Goal: Complete application form

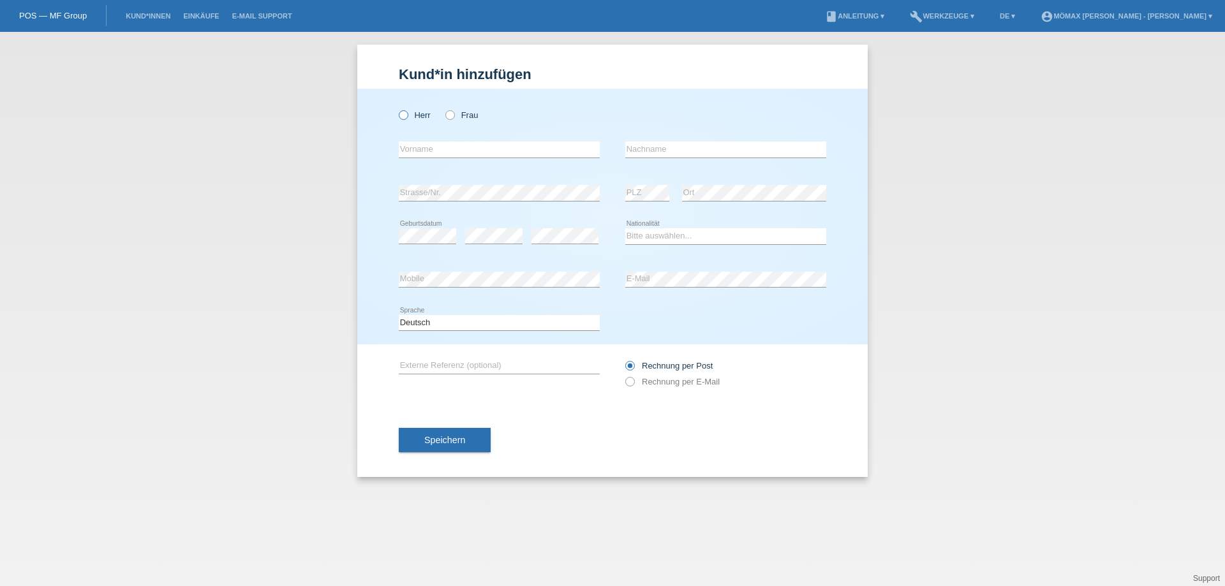
click at [397, 108] on icon at bounding box center [397, 108] width 0 height 0
click at [401, 118] on input "Herr" at bounding box center [403, 114] width 8 height 8
radio input "true"
click at [412, 156] on input "text" at bounding box center [499, 150] width 201 height 16
type input "a"
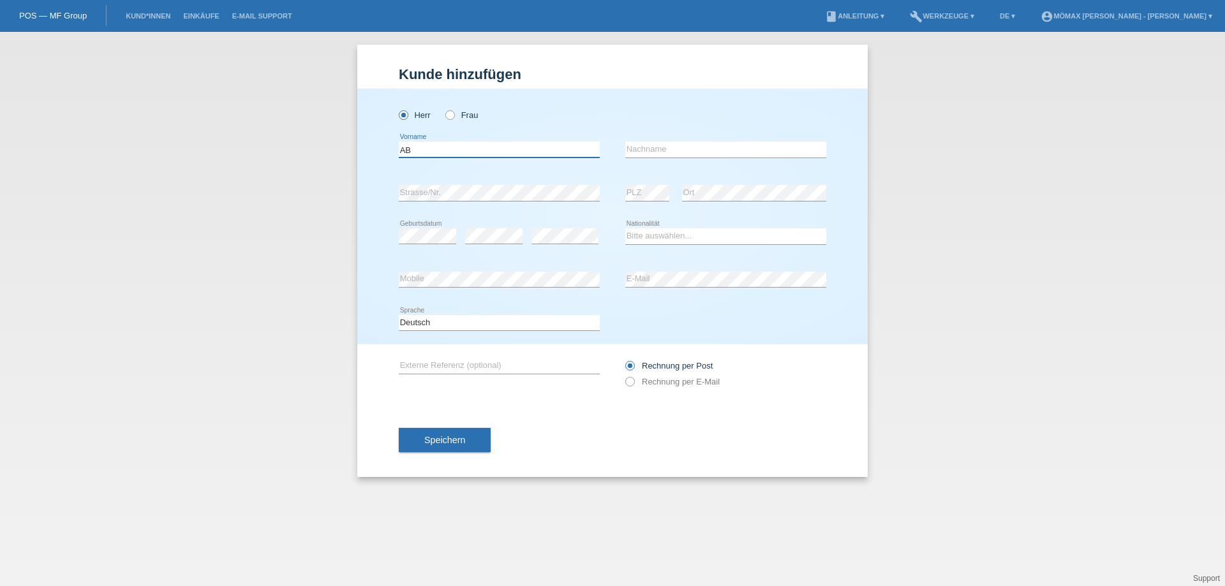
type input "A"
type input "SEZER"
click at [650, 150] on input "text" at bounding box center [725, 150] width 201 height 16
type input "[PERSON_NAME]"
click at [711, 234] on select "Bitte auswählen... Schweiz Deutschland Liechtenstein Österreich ------------ Af…" at bounding box center [725, 235] width 201 height 15
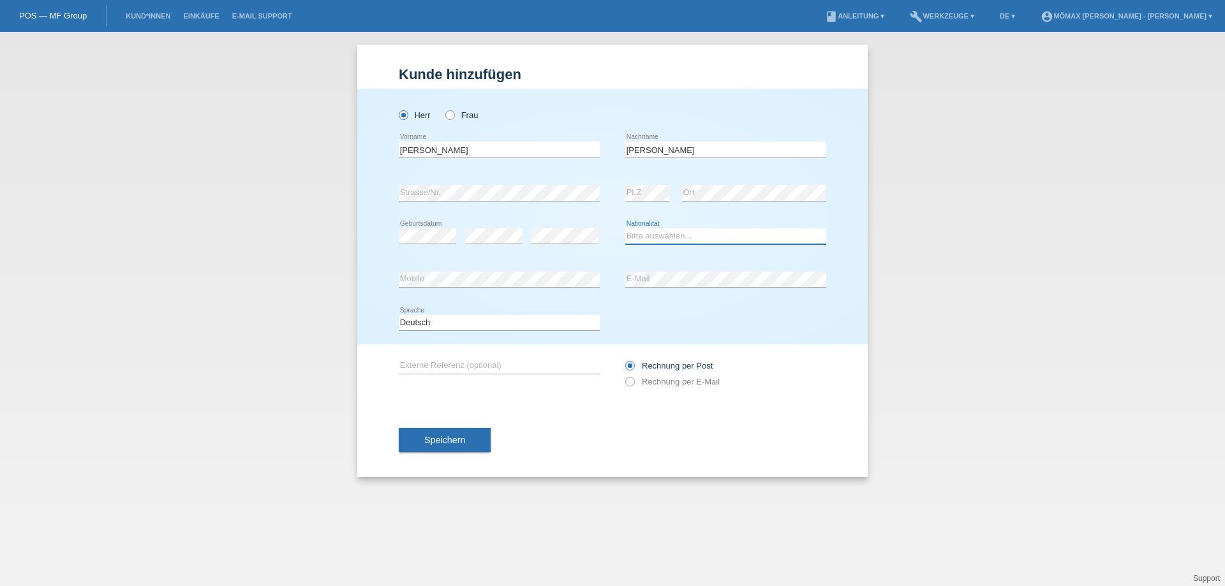
select select "MK"
click at [625, 228] on select "Bitte auswählen... [GEOGRAPHIC_DATA] [GEOGRAPHIC_DATA] [GEOGRAPHIC_DATA] [GEOGR…" at bounding box center [725, 235] width 201 height 15
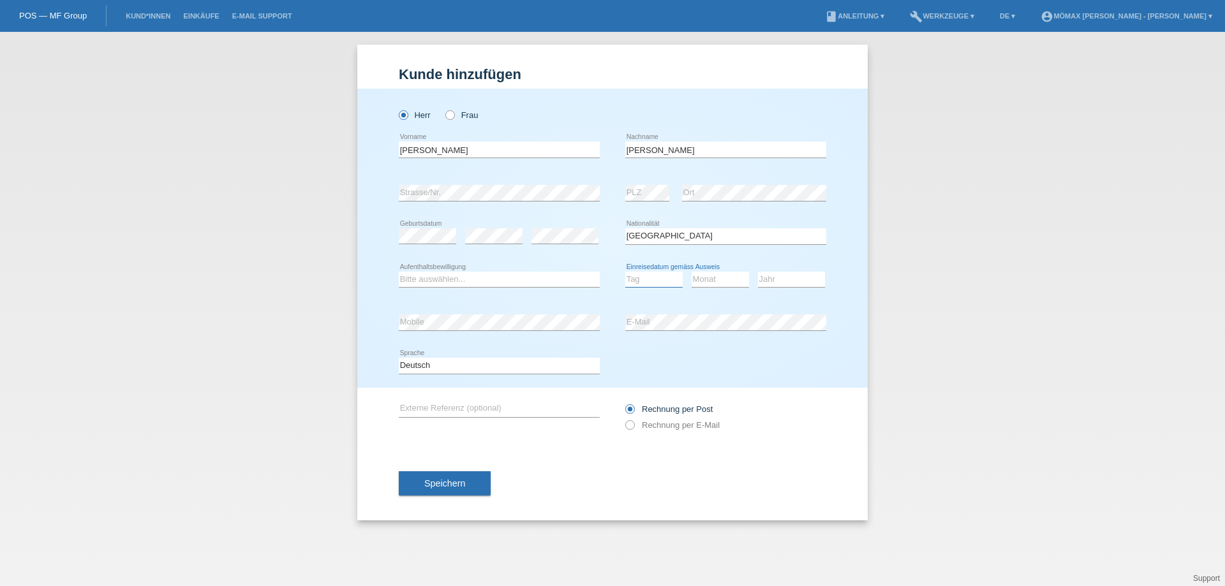
click at [671, 283] on select "Tag 01 02 03 04 05 06 07 08 09 10 11" at bounding box center [653, 279] width 57 height 15
select select "23"
click at [625, 272] on select "Tag 01 02 03 04 05 06 07 08 09 10 11" at bounding box center [653, 279] width 57 height 15
click at [720, 273] on select "Monat 01 02 03 04 05 06 07 08 09 10 11" at bounding box center [720, 279] width 57 height 15
select select "05"
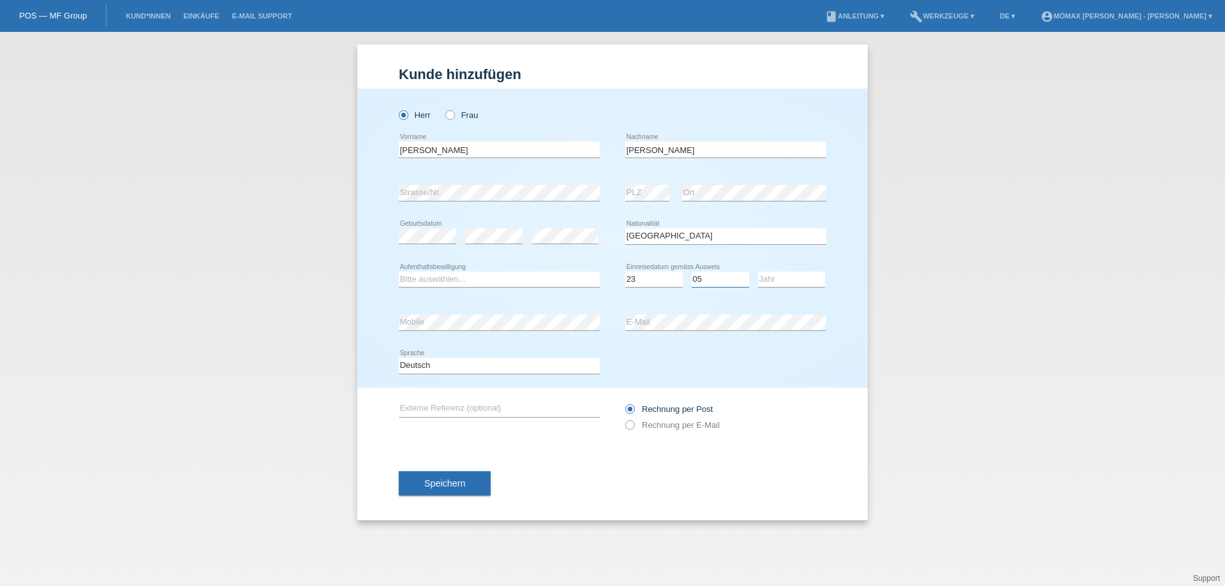
click at [692, 272] on select "Monat 01 02 03 04 05 06 07 08 09 10 11" at bounding box center [720, 279] width 57 height 15
click at [762, 279] on select "Jahr 2025 2024 2023 2022 2021 2020 2019 2018 2017 2016 2015 2014 2013 2012 2011…" at bounding box center [791, 279] width 67 height 15
click at [790, 275] on select "Jahr 2025 2024 2023 2022 2021 2020 2019 2018 2017 2016 2015 2014 2013 2012 2011…" at bounding box center [791, 279] width 67 height 15
select select "1983"
click at [758, 272] on select "Jahr 2025 2024 2023 2022 2021 2020 2019 2018 2017 2016 2015 2014 2013 2012 2011…" at bounding box center [791, 279] width 67 height 15
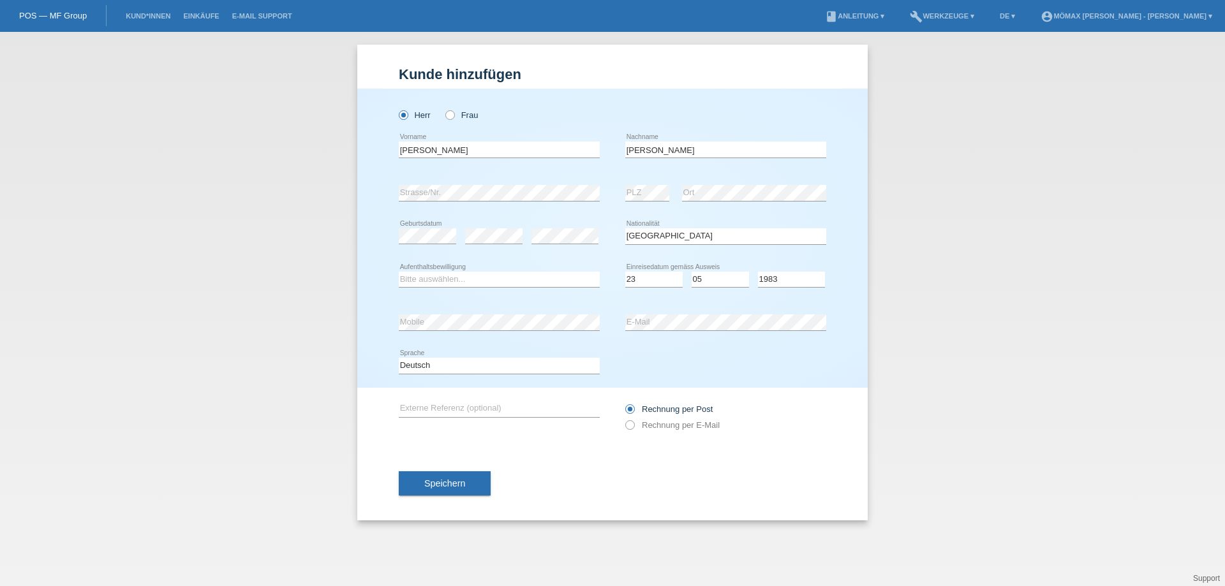
click at [655, 311] on div "error E-Mail" at bounding box center [725, 322] width 201 height 43
click at [623, 419] on icon at bounding box center [623, 419] width 0 height 0
click at [632, 424] on input "Rechnung per E-Mail" at bounding box center [629, 428] width 8 height 16
radio input "true"
click at [454, 480] on span "Speichern" at bounding box center [444, 483] width 41 height 10
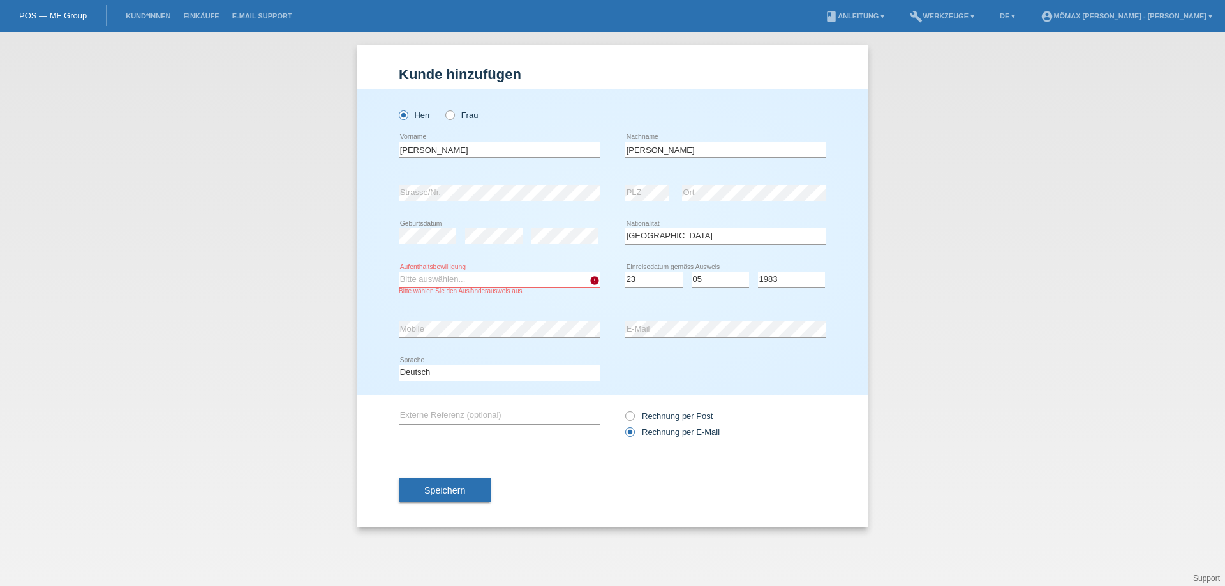
click at [581, 281] on select "Bitte auswählen... C B B - Flüchtlingsstatus Andere" at bounding box center [499, 279] width 201 height 15
select select "C"
click at [399, 272] on select "Bitte auswählen... C B B - Flüchtlingsstatus Andere" at bounding box center [499, 279] width 201 height 15
click at [457, 487] on button "Speichern" at bounding box center [445, 490] width 92 height 24
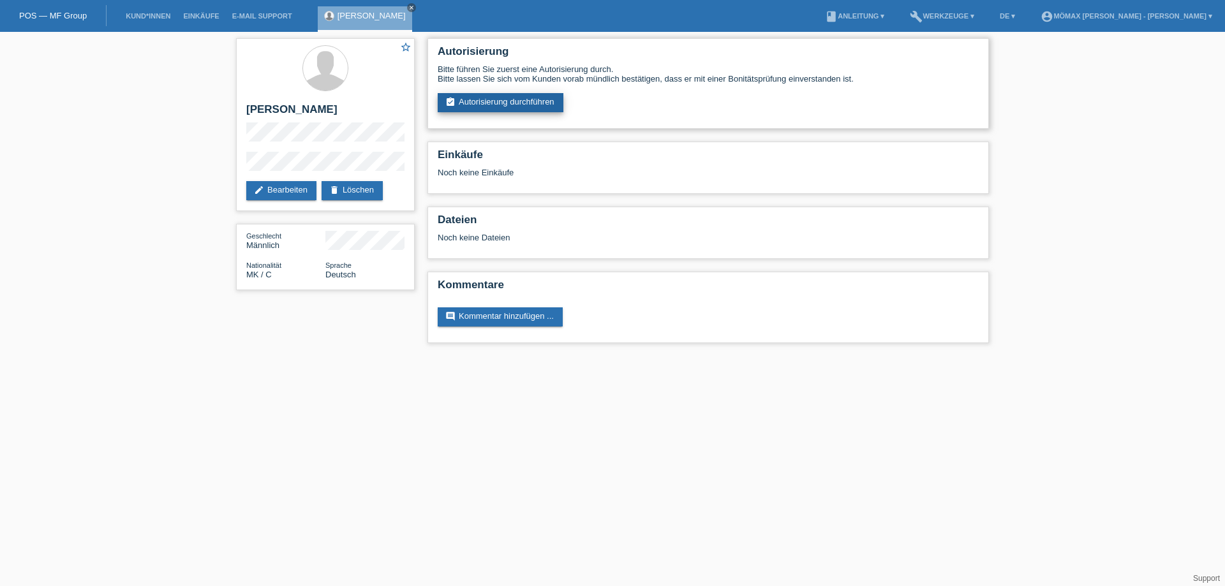
click at [530, 100] on link "assignment_turned_in Autorisierung durchführen" at bounding box center [501, 102] width 126 height 19
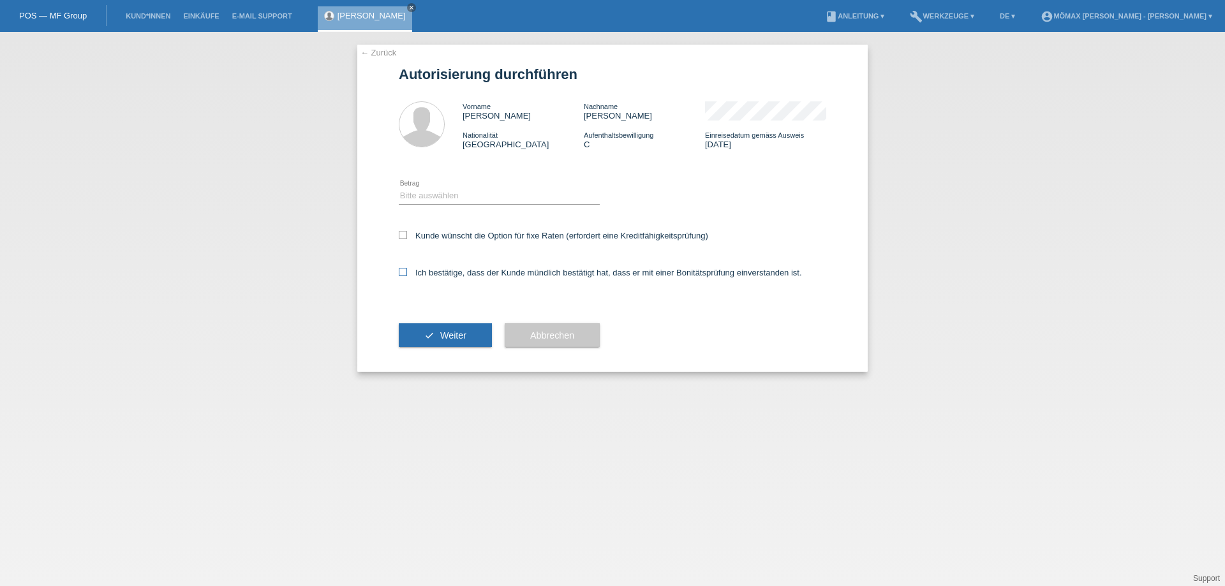
click at [401, 270] on icon at bounding box center [403, 272] width 8 height 8
click at [401, 270] on input "Ich bestätige, dass der Kunde mündlich bestätigt hat, dass er mit einer Bonität…" at bounding box center [403, 272] width 8 height 8
checkbox input "true"
click at [426, 191] on select "Bitte auswählen CHF 1.00 - CHF 499.00 CHF 500.00 - CHF 1'999.00 CHF 2'000.00 - …" at bounding box center [499, 195] width 201 height 15
select select "3"
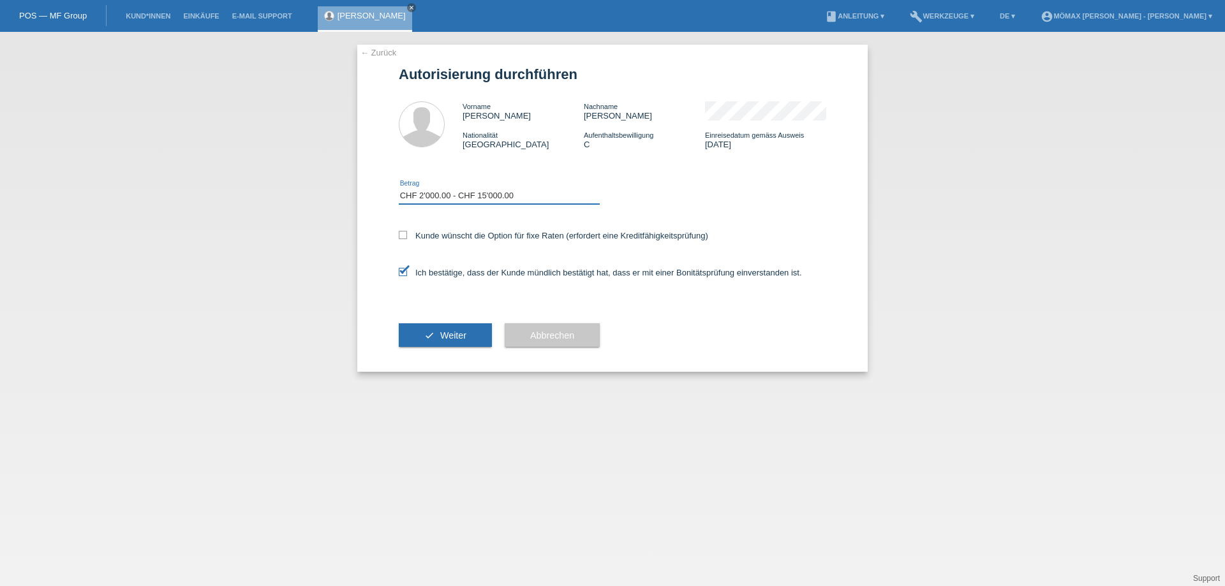
click at [399, 188] on select "Bitte auswählen CHF 1.00 - CHF 499.00 CHF 500.00 - CHF 1'999.00 CHF 2'000.00 - …" at bounding box center [499, 195] width 201 height 15
click at [444, 337] on span "Weiter" at bounding box center [453, 335] width 26 height 10
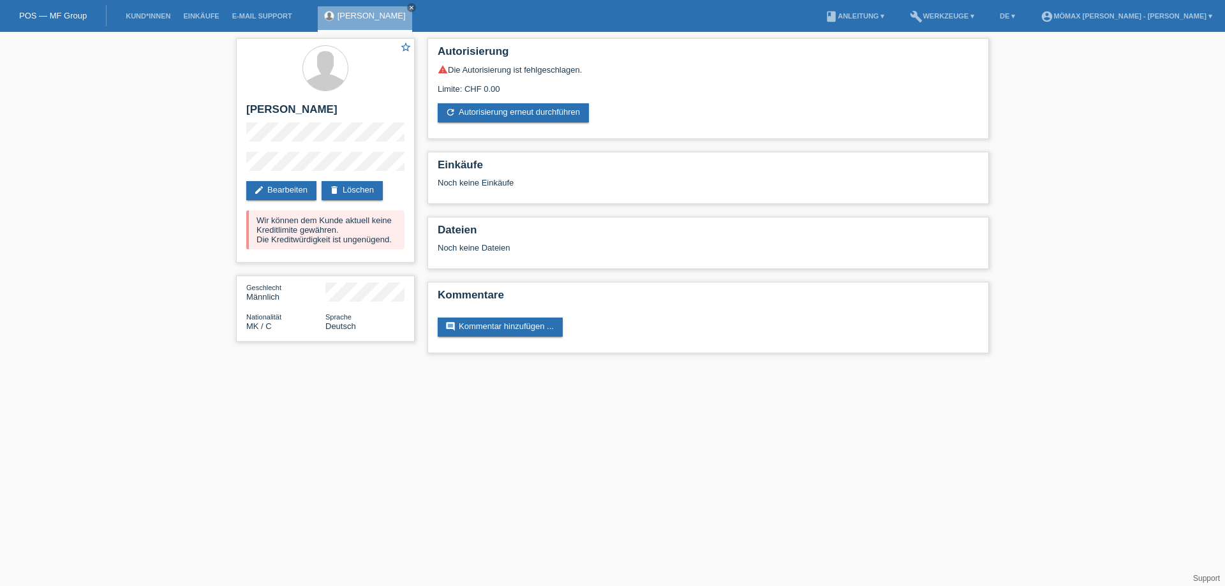
click at [74, 16] on link "POS — MF Group" at bounding box center [53, 16] width 68 height 10
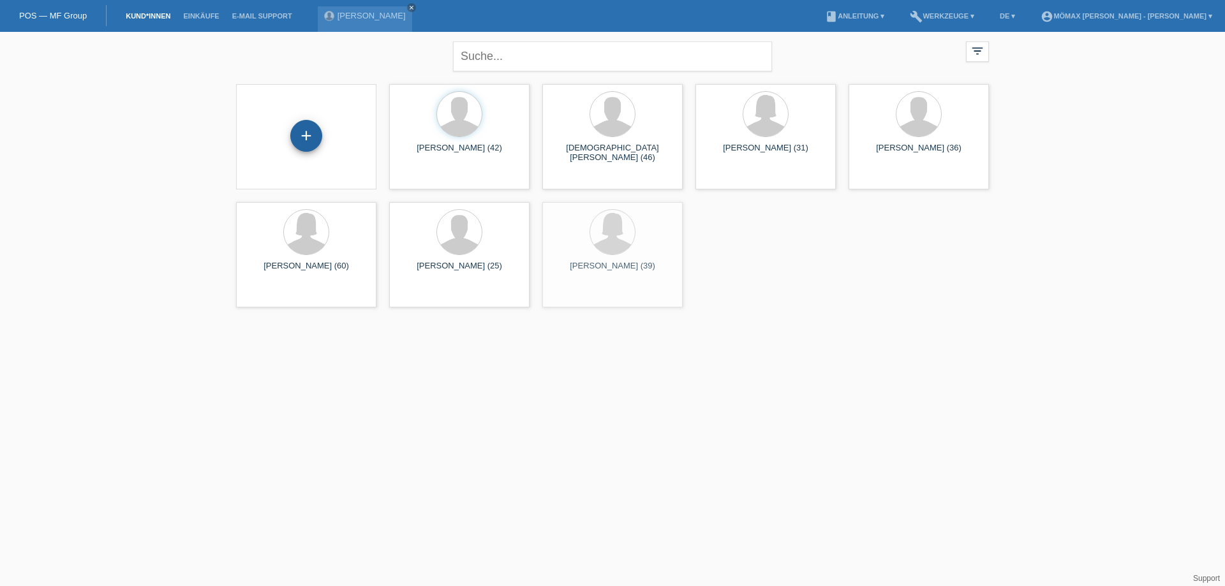
click at [299, 131] on div "+" at bounding box center [306, 136] width 32 height 32
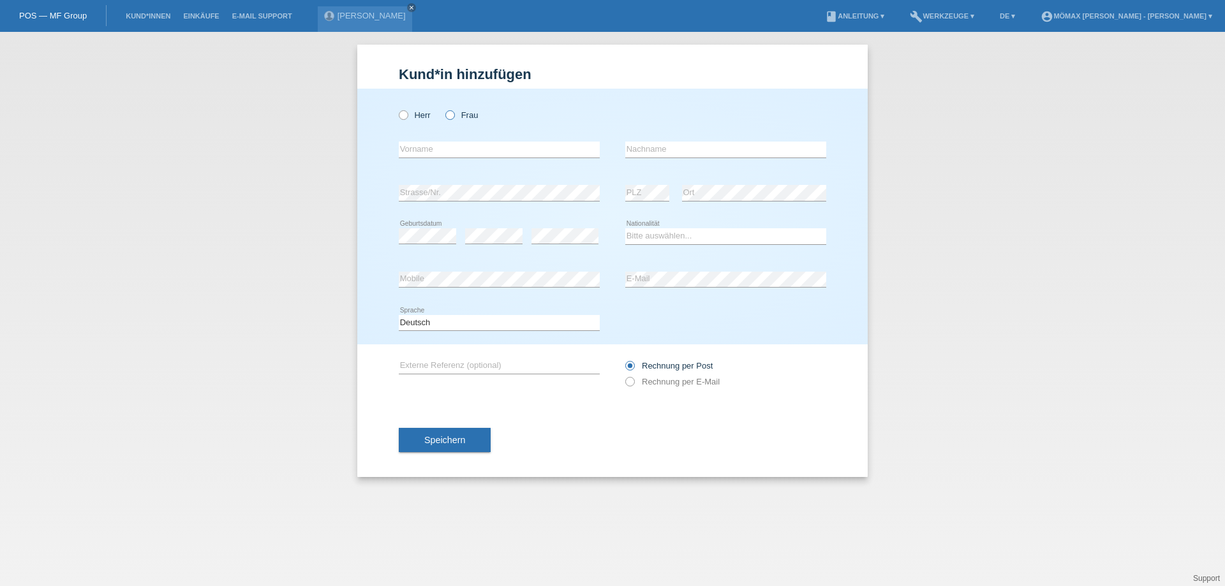
click at [457, 114] on label "Frau" at bounding box center [461, 115] width 33 height 10
click at [454, 114] on input "Frau" at bounding box center [449, 114] width 8 height 8
radio input "true"
click at [430, 151] on input "text" at bounding box center [499, 150] width 201 height 16
type input "g"
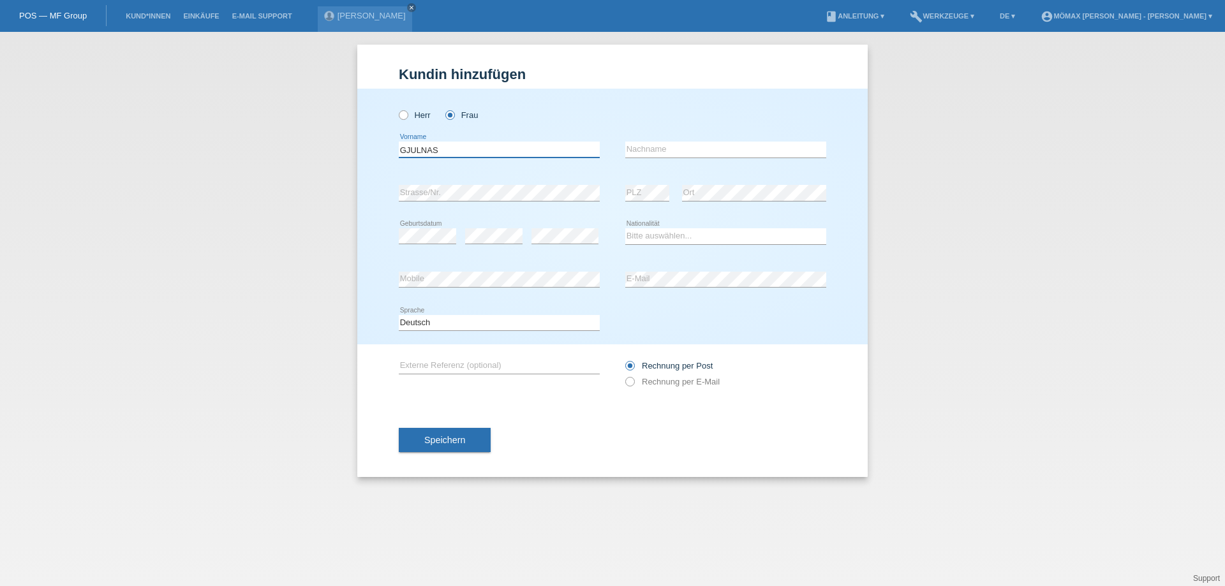
type input "GJULNAS"
click at [655, 149] on input "text" at bounding box center [725, 150] width 201 height 16
type input "ABDULOSKA"
click at [653, 200] on div "error PLZ" at bounding box center [647, 193] width 44 height 17
drag, startPoint x: 515, startPoint y: 265, endPoint x: 508, endPoint y: 264, distance: 6.4
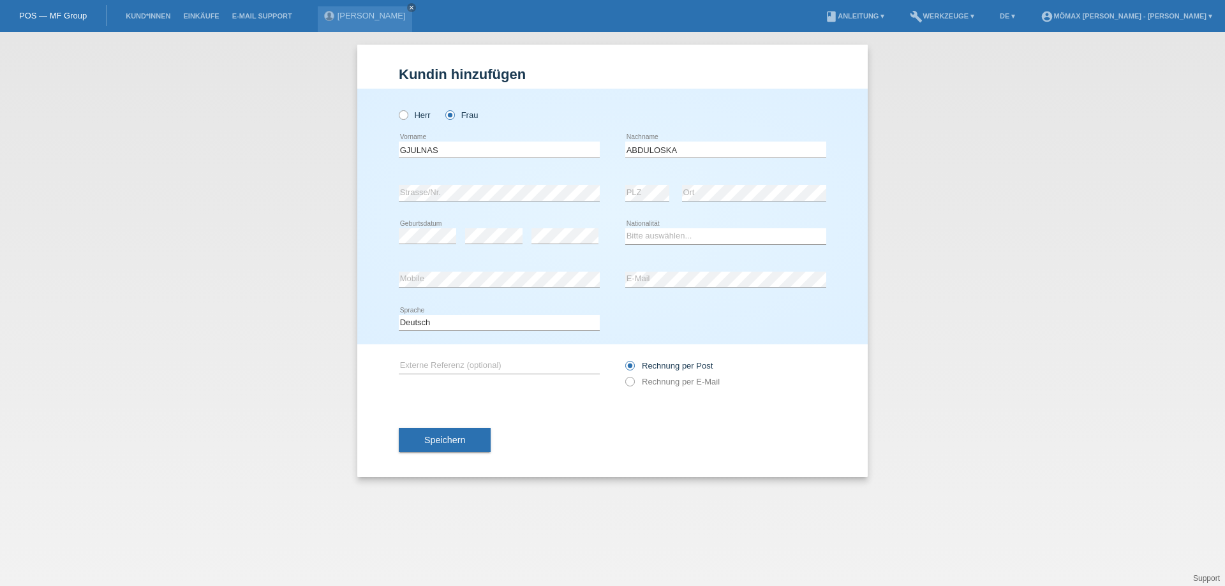
click at [514, 265] on div "error Mobile" at bounding box center [499, 279] width 201 height 43
click at [657, 237] on select "Bitte auswählen... Schweiz Deutschland Liechtenstein Österreich ------------ Af…" at bounding box center [725, 235] width 201 height 15
select select "MK"
click at [625, 228] on select "Bitte auswählen... Schweiz Deutschland Liechtenstein Österreich ------------ Af…" at bounding box center [725, 235] width 201 height 15
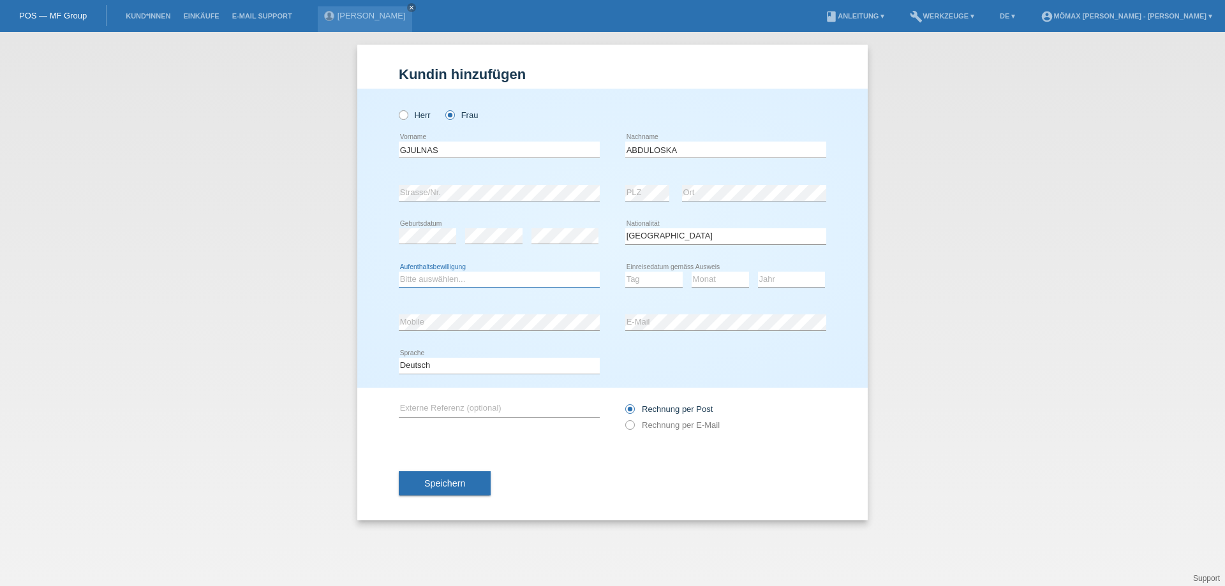
click at [468, 278] on select "Bitte auswählen... C B B - Flüchtlingsstatus Andere" at bounding box center [499, 279] width 201 height 15
select select "C"
click at [399, 272] on select "Bitte auswählen... C B B - Flüchtlingsstatus Andere" at bounding box center [499, 279] width 201 height 15
click at [651, 278] on select "Tag 01 02 03 04 05 06 07 08 09 10 11" at bounding box center [653, 279] width 57 height 15
click at [651, 280] on select "Tag 01 02 03 04 05 06 07 08 09 10 11" at bounding box center [653, 279] width 57 height 15
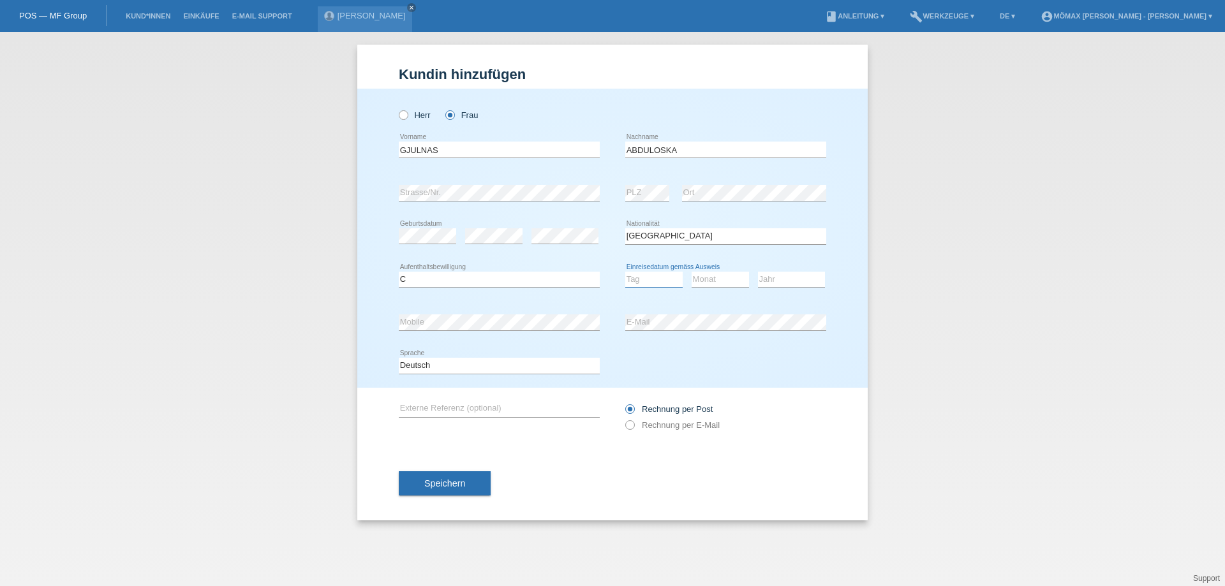
click at [651, 280] on select "Tag 01 02 03 04 05 06 07 08 09 10 11" at bounding box center [653, 279] width 57 height 15
select select "27"
click at [625, 272] on select "Tag 01 02 03 04 05 06 07 08 09 10 11" at bounding box center [653, 279] width 57 height 15
click at [715, 280] on select "Monat 01 02 03 04 05 06 07 08 09 10 11" at bounding box center [720, 279] width 57 height 15
select select "08"
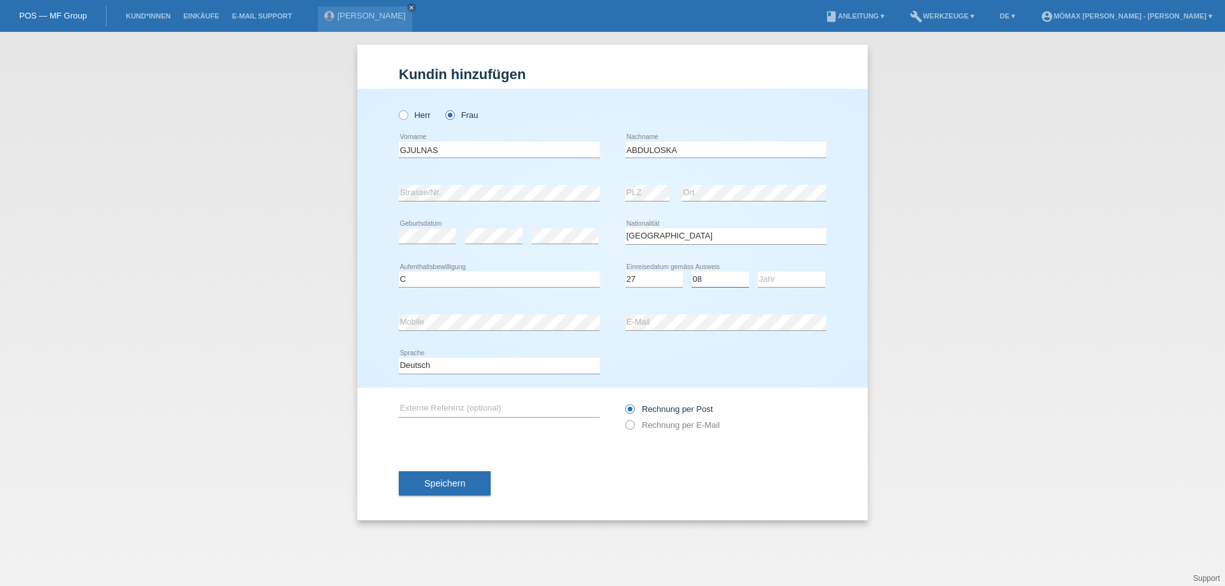
click at [692, 272] on select "Monat 01 02 03 04 05 06 07 08 09 10 11" at bounding box center [720, 279] width 57 height 15
click at [796, 274] on select "Jahr 2025 2024 2023 2022 2021 2020 2019 2018 2017 2016 2015 2014 2013 2012 2011…" at bounding box center [791, 279] width 67 height 15
select select "2003"
click at [758, 272] on select "Jahr 2025 2024 2023 2022 2021 2020 2019 2018 2017 2016 2015 2014 2013 2012 2011…" at bounding box center [791, 279] width 67 height 15
click at [623, 419] on icon at bounding box center [623, 419] width 0 height 0
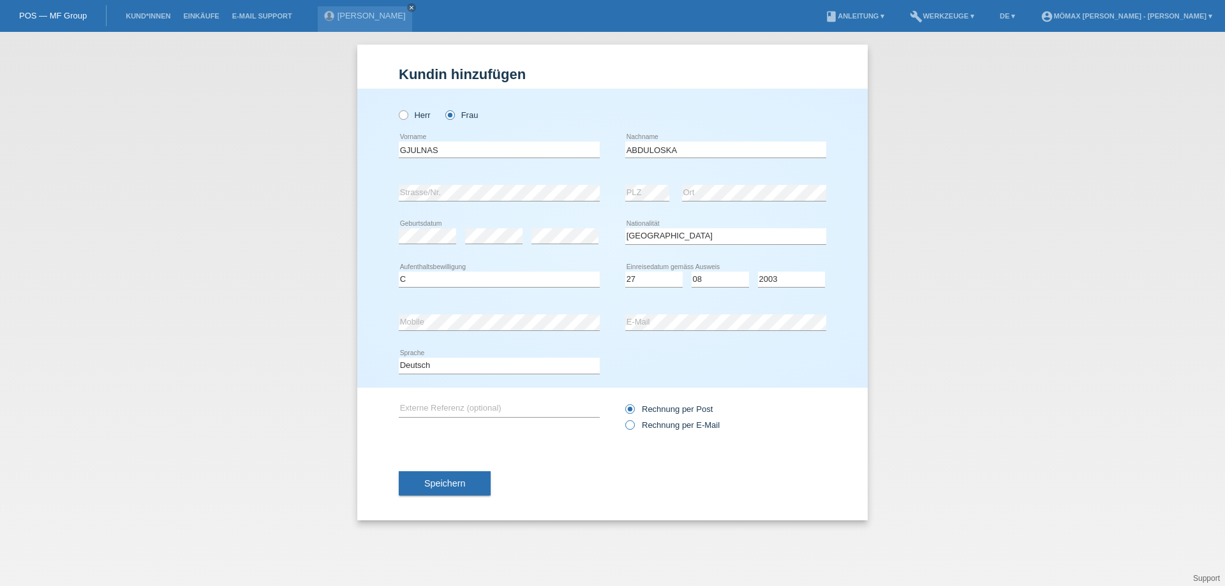
click at [634, 423] on input "Rechnung per E-Mail" at bounding box center [629, 428] width 8 height 16
radio input "true"
click at [458, 483] on span "Speichern" at bounding box center [444, 483] width 41 height 10
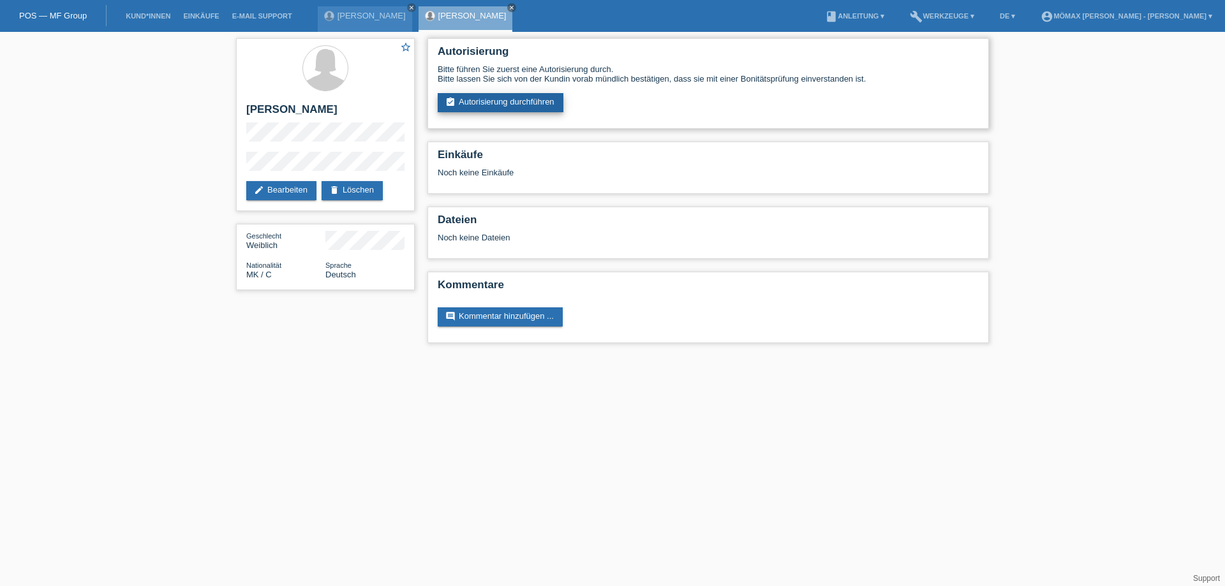
click at [549, 103] on link "assignment_turned_in Autorisierung durchführen" at bounding box center [501, 102] width 126 height 19
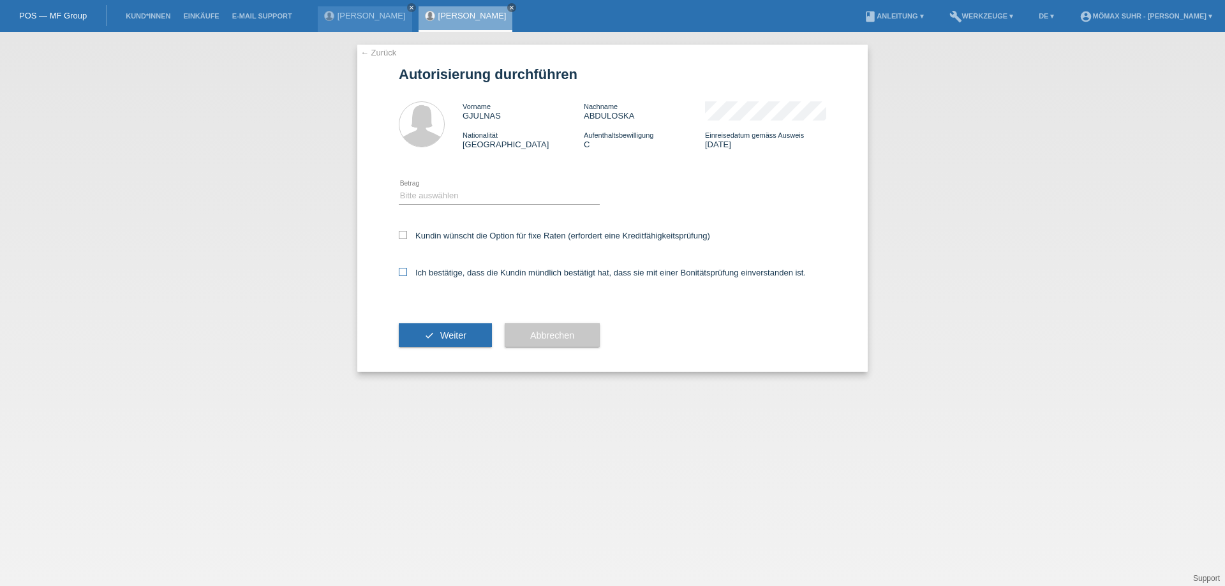
click at [399, 272] on div "← Zurück Autorisierung durchführen Vorname GJULNAS Nachname [PERSON_NAME] Natio…" at bounding box center [612, 208] width 510 height 327
click at [401, 270] on icon at bounding box center [403, 272] width 8 height 8
click at [401, 270] on input "Ich bestätige, dass die Kundin mündlich bestätigt hat, dass sie mit einer Bonit…" at bounding box center [403, 272] width 8 height 8
checkbox input "true"
click at [432, 333] on icon "check" at bounding box center [429, 335] width 10 height 10
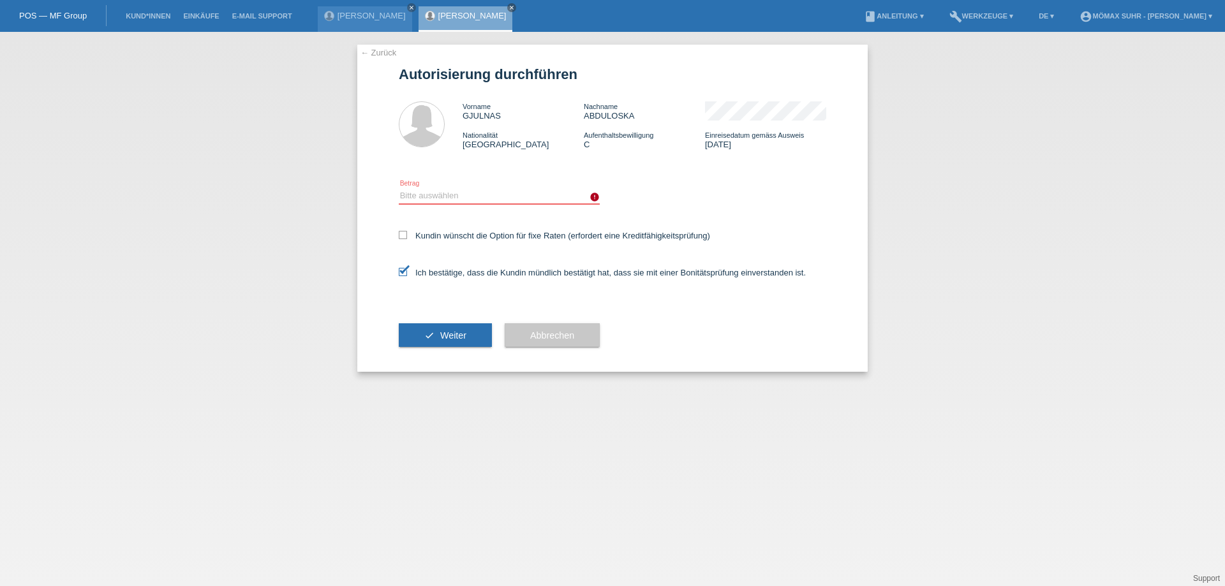
click at [464, 193] on select "Bitte auswählen CHF 1.00 - CHF 499.00 CHF 500.00 - CHF 1'999.00 CHF 2'000.00 - …" at bounding box center [499, 195] width 201 height 15
select select "3"
click at [399, 188] on select "Bitte auswählen CHF 1.00 - CHF 499.00 CHF 500.00 - CHF 1'999.00 CHF 2'000.00 - …" at bounding box center [499, 195] width 201 height 15
click at [446, 331] on span "Weiter" at bounding box center [453, 335] width 26 height 10
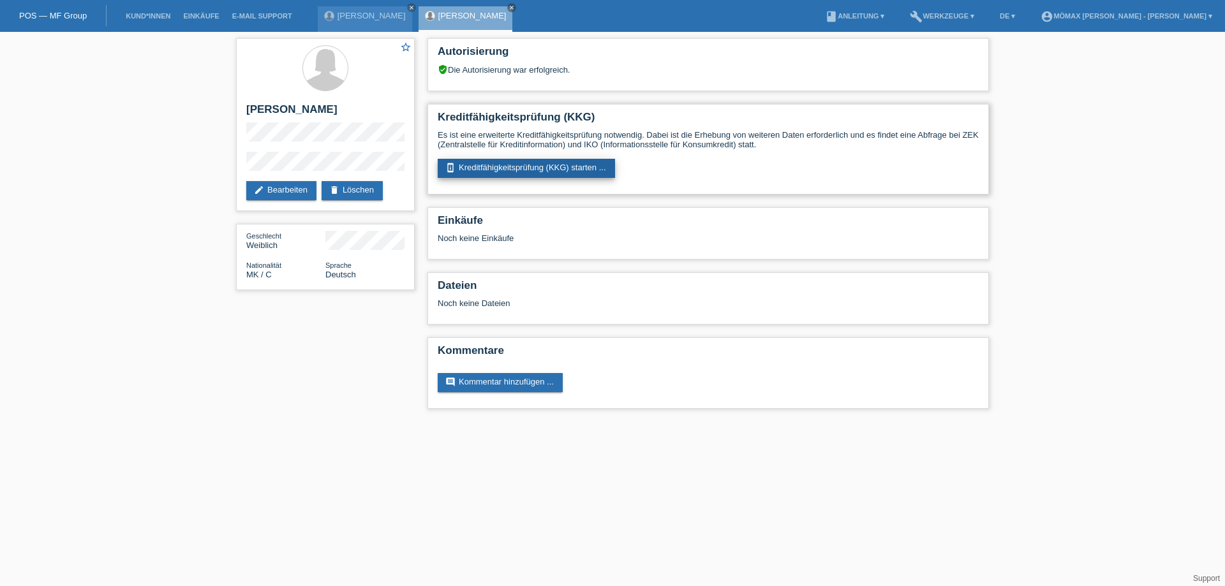
click at [542, 174] on link "perm_device_information Kreditfähigkeitsprüfung (KKG) starten ..." at bounding box center [526, 168] width 177 height 19
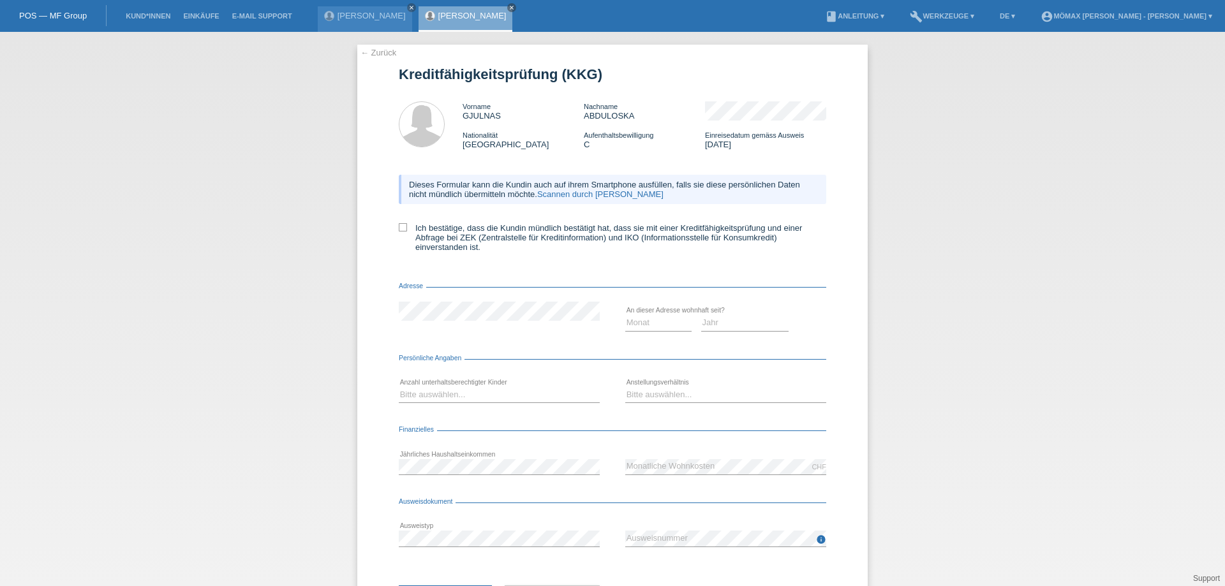
scroll to position [61, 0]
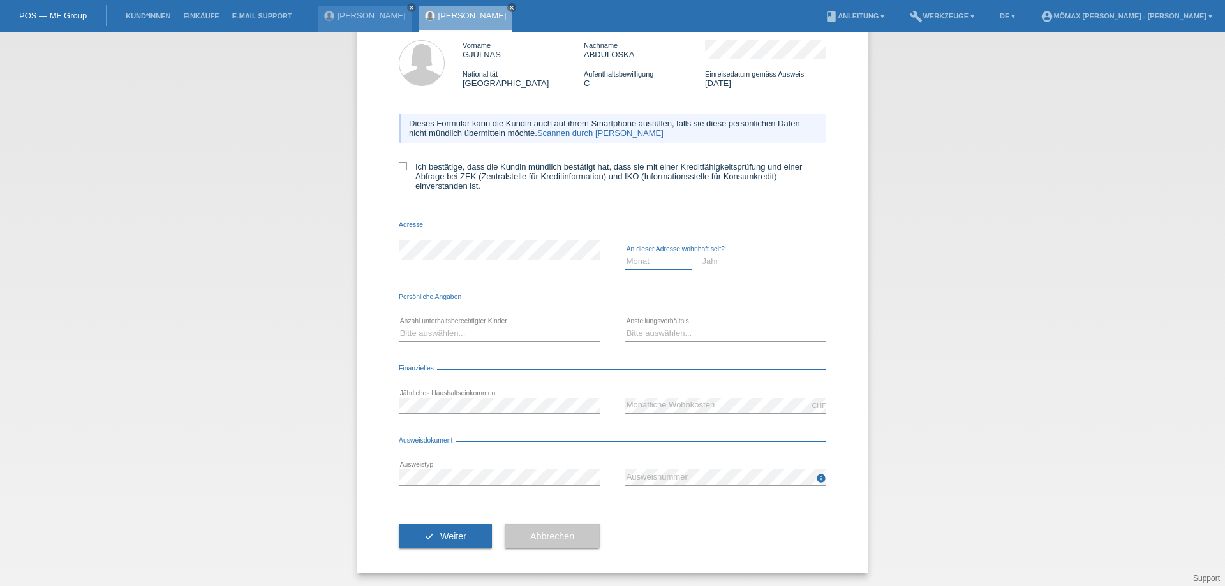
click at [640, 265] on select "Monat 01 02 03 04 05 06 07 08 09 10" at bounding box center [658, 261] width 66 height 15
click at [656, 266] on select "Monat 01 02 03 04 05 06 07 08 09 10" at bounding box center [658, 261] width 66 height 15
click at [625, 254] on select "Monat 01 02 03 04 05 06 07 08 09 10" at bounding box center [658, 261] width 66 height 15
click at [737, 267] on select "Jahr 2025 2024 2023 2022 2021 2020 2019 2018 2017 2016 2015 2014 2013 2012 2011…" at bounding box center [745, 261] width 88 height 15
click at [637, 262] on select "Monat 01 02 03 04 05 06 07 08 09 10" at bounding box center [658, 261] width 66 height 15
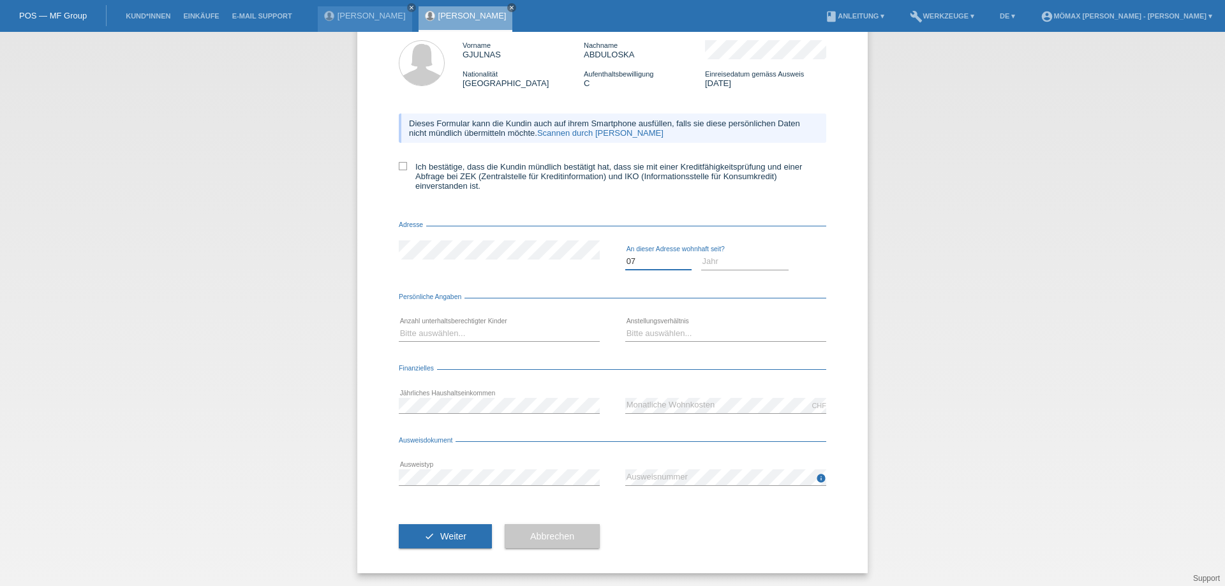
click at [625, 254] on select "Monat 01 02 03 04 05 06 07 08 09 10" at bounding box center [658, 261] width 66 height 15
click at [651, 258] on select "Monat 01 02 03 04 05 06 07 08 09 10" at bounding box center [658, 261] width 66 height 15
select select "08"
click at [625, 254] on select "Monat 01 02 03 04 05 06 07 08 09 10" at bounding box center [658, 261] width 66 height 15
click at [713, 254] on select "Jahr 2025 2024 2023 2022 2021 2020 2019 2018 2017 2016 2015 2014 2013 2012 2011…" at bounding box center [745, 261] width 88 height 15
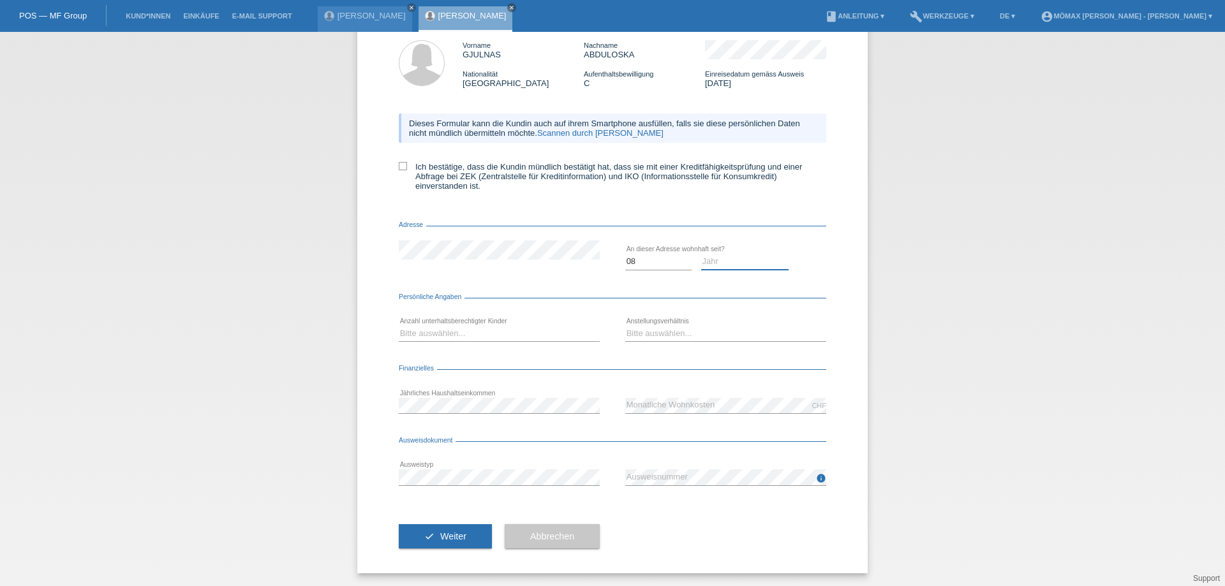
select select "2020"
click at [701, 254] on select "Jahr 2025 2024 2023 2022 2021 2020 2019 2018 2017 2016 2015 2014 2013 2012 2011…" at bounding box center [745, 261] width 88 height 15
click at [471, 331] on select "Bitte auswählen... 0 1 2 3 4 5 6 7 8 9" at bounding box center [499, 333] width 201 height 15
select select "0"
click at [399, 326] on select "Bitte auswählen... 0 1 2 3 4 5 6 7 8 9" at bounding box center [499, 333] width 201 height 15
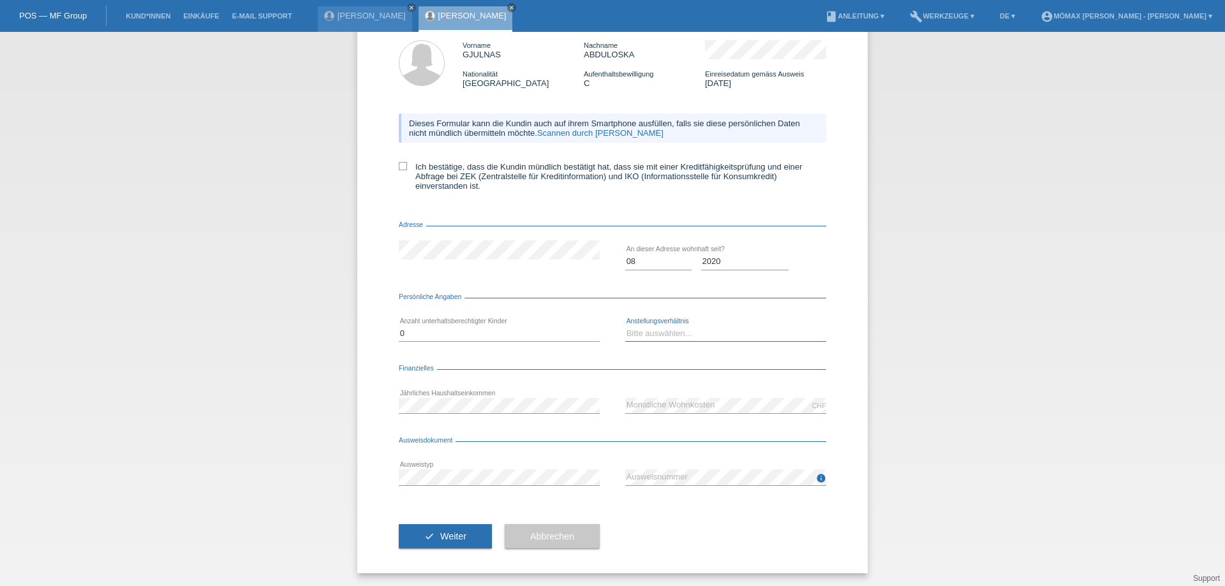
click at [644, 330] on select "Bitte auswählen... Unbefristet Befristet Lehrling/Student Pensioniert Nicht arb…" at bounding box center [725, 333] width 201 height 15
select select "UNLIMITED"
click at [625, 326] on select "Bitte auswählen... Unbefristet Befristet Lehrling/Student Pensioniert Nicht arb…" at bounding box center [725, 333] width 201 height 15
click at [472, 542] on button "check Weiter" at bounding box center [445, 536] width 93 height 24
click at [401, 167] on icon at bounding box center [403, 166] width 8 height 8
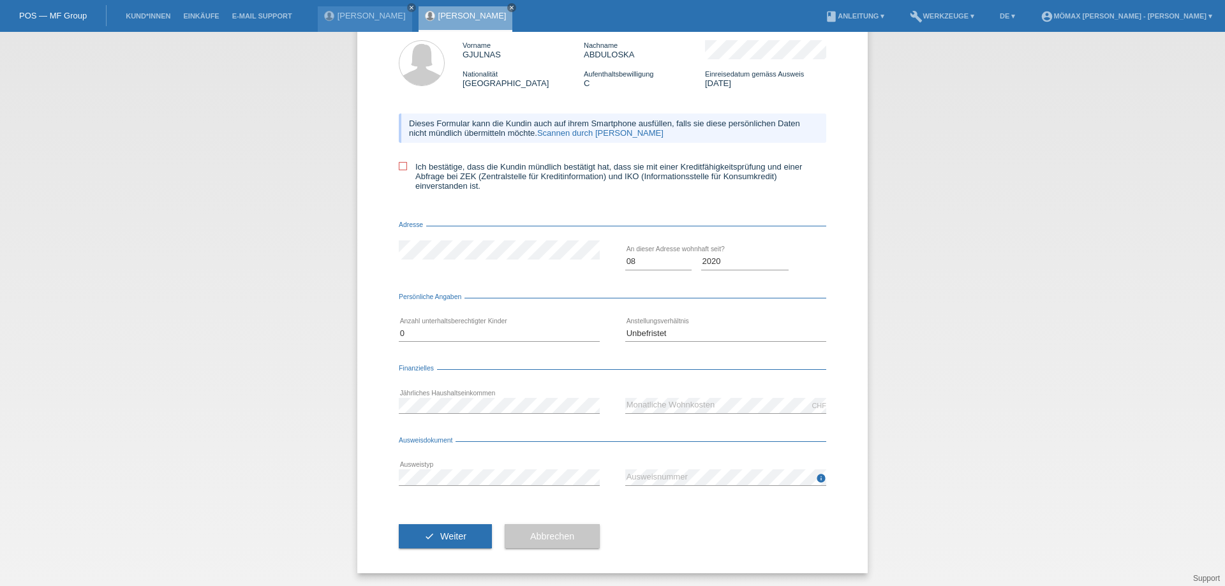
click at [401, 167] on input "Ich bestätige, dass die Kundin mündlich bestätigt hat, dass sie mit einer Kredi…" at bounding box center [403, 166] width 8 height 8
checkbox input "true"
click at [422, 528] on button "check Weiter" at bounding box center [445, 536] width 93 height 24
